Goal: Subscribe to service/newsletter: Subscribe to service/newsletter

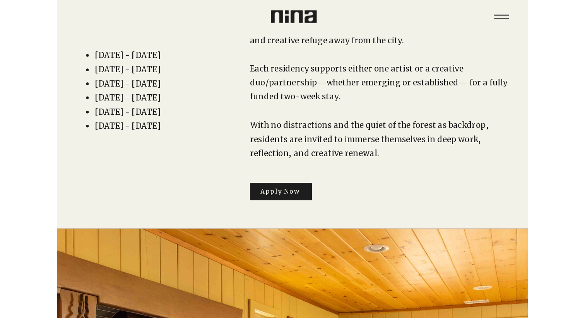
scroll to position [126, 0]
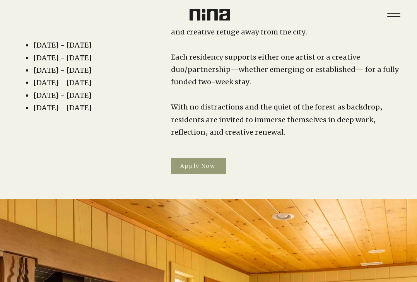
click at [192, 162] on span "Apply Now" at bounding box center [197, 165] width 35 height 7
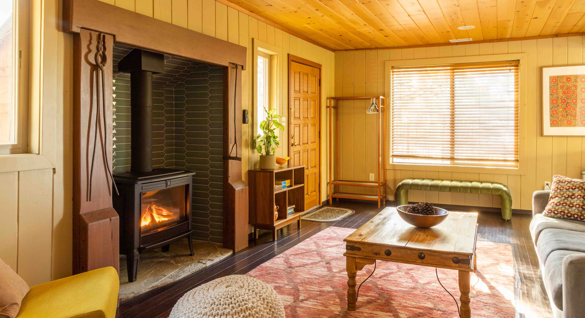
scroll to position [0, 0]
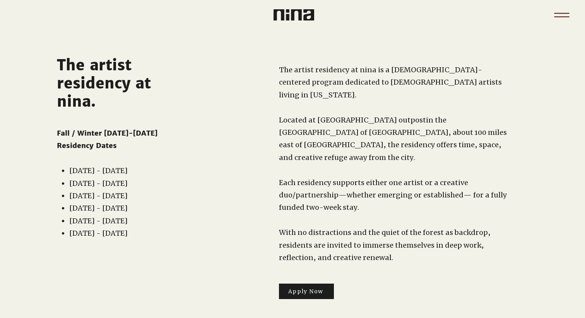
click at [417, 14] on icon "Menu" at bounding box center [561, 15] width 27 height 27
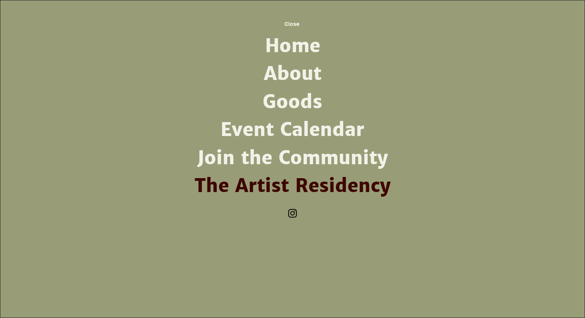
click at [307, 79] on link "About" at bounding box center [292, 74] width 202 height 28
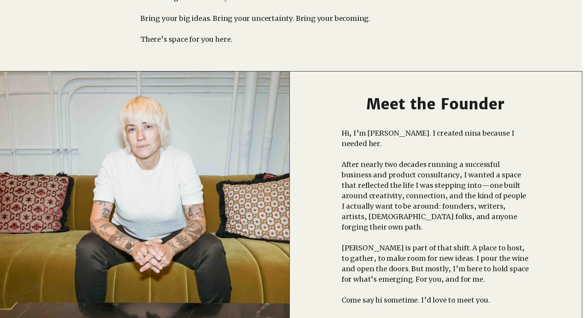
scroll to position [0, 3]
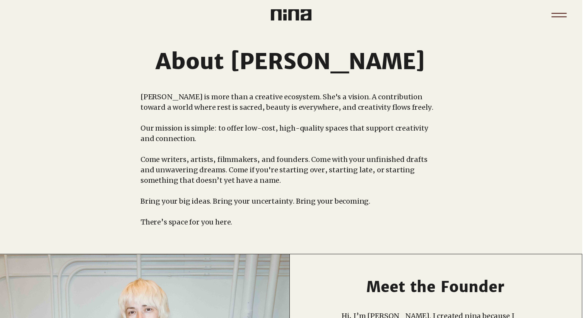
click at [558, 17] on icon "Menu" at bounding box center [558, 15] width 27 height 27
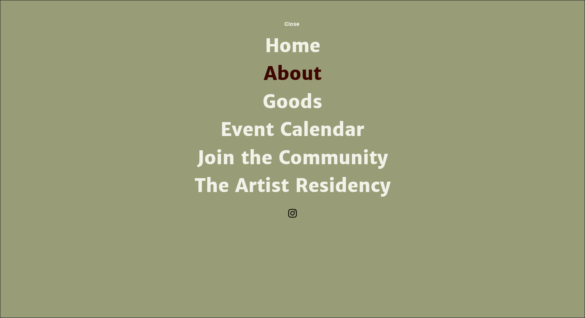
click at [299, 103] on link "Goods" at bounding box center [292, 102] width 202 height 28
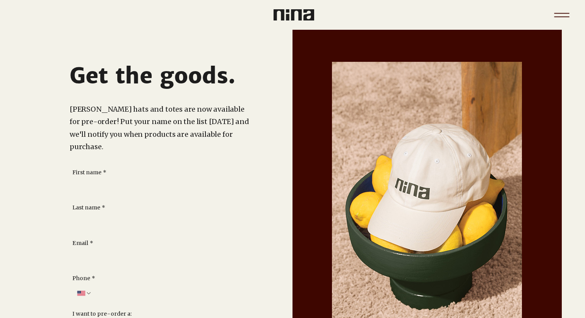
click at [566, 15] on icon "Menu" at bounding box center [561, 15] width 27 height 27
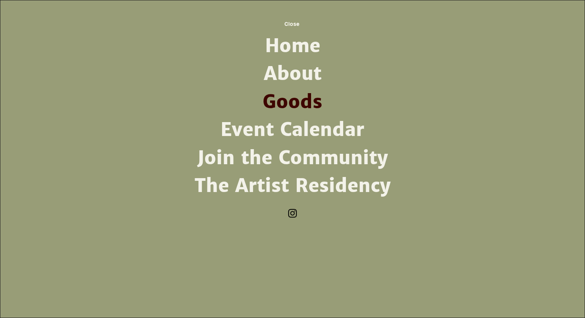
click at [306, 130] on link "Event Calendar" at bounding box center [292, 130] width 202 height 28
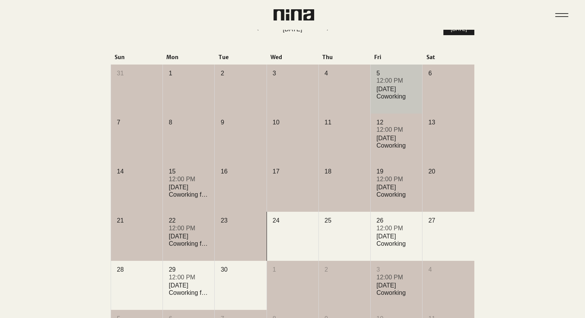
scroll to position [195, 0]
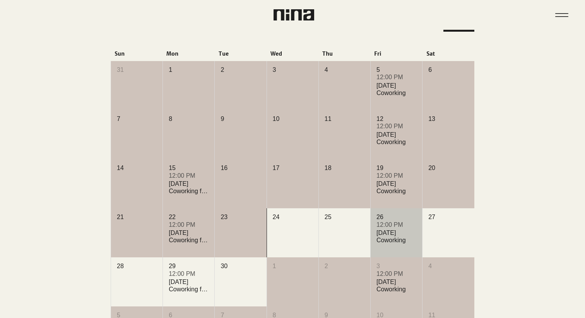
click at [389, 238] on div "Friday Coworking" at bounding box center [396, 236] width 40 height 15
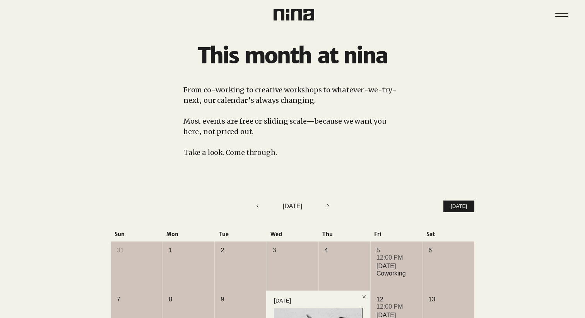
scroll to position [0, 0]
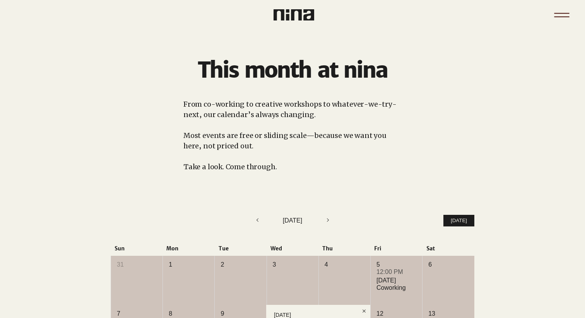
click at [562, 14] on icon "Menu" at bounding box center [561, 15] width 27 height 27
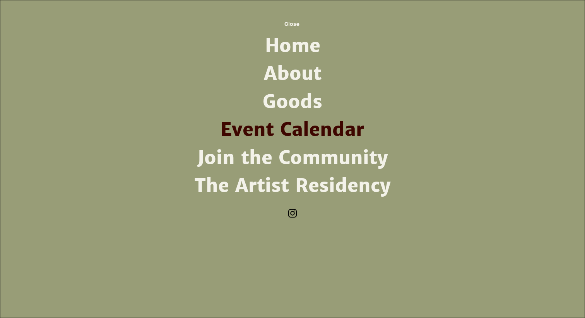
click at [304, 161] on link "Join the Community" at bounding box center [292, 158] width 202 height 28
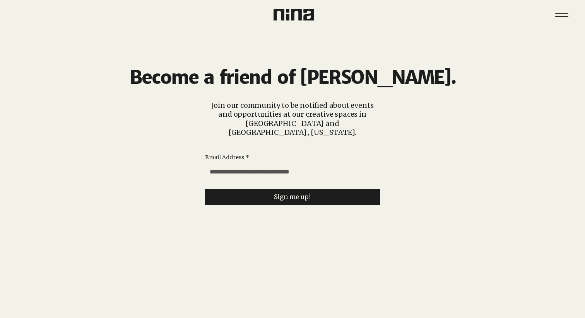
click at [304, 164] on input "Email Address *" at bounding box center [290, 171] width 170 height 15
type input "**********"
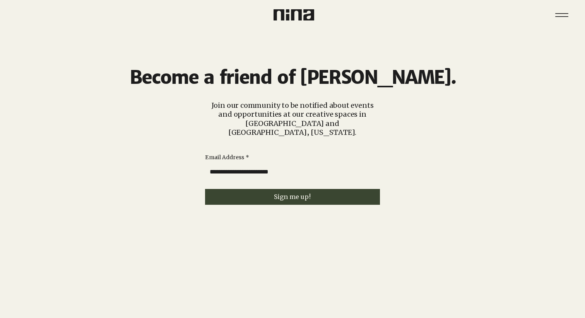
click at [282, 193] on span "Sign me up!" at bounding box center [292, 196] width 37 height 7
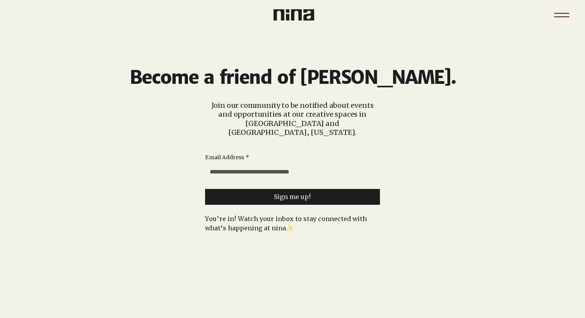
click at [557, 14] on icon "Menu" at bounding box center [561, 15] width 27 height 27
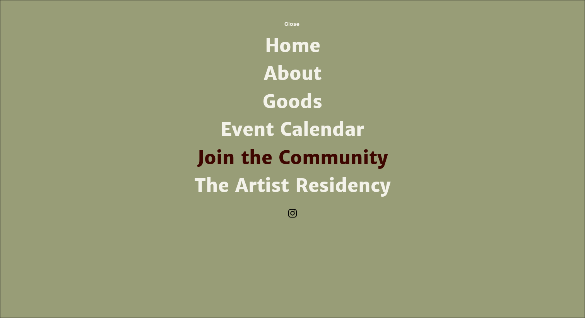
click at [329, 184] on link "The Artist Residency" at bounding box center [292, 186] width 202 height 28
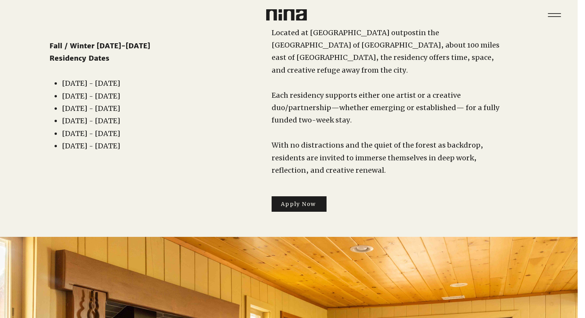
scroll to position [99, 7]
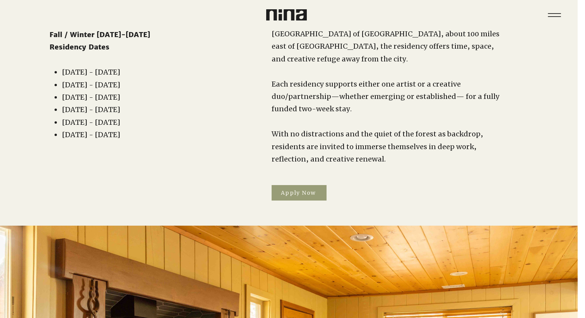
click at [296, 190] on span "Apply Now" at bounding box center [298, 193] width 35 height 7
